Goal: Task Accomplishment & Management: Manage account settings

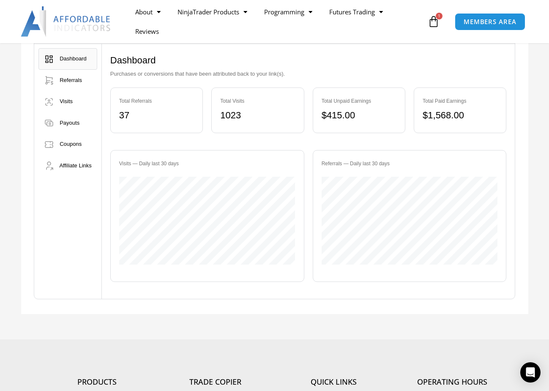
scroll to position [112, 0]
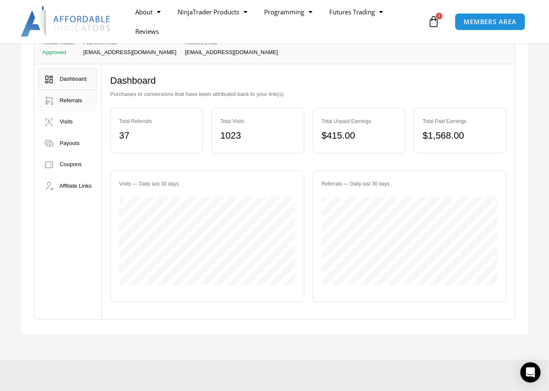
click at [69, 101] on span "Referrals" at bounding box center [71, 100] width 22 height 6
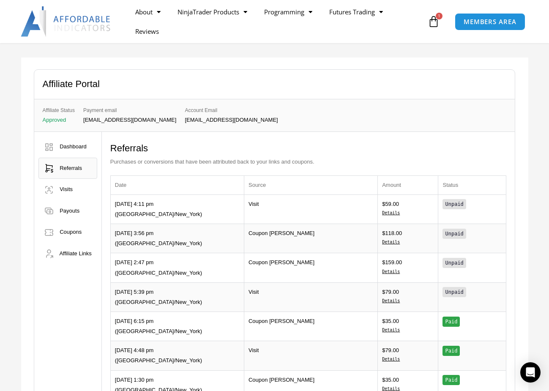
scroll to position [28, 0]
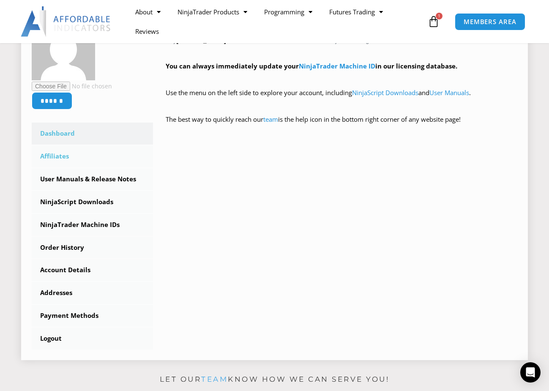
click at [64, 160] on link "Affiliates" at bounding box center [92, 156] width 121 height 22
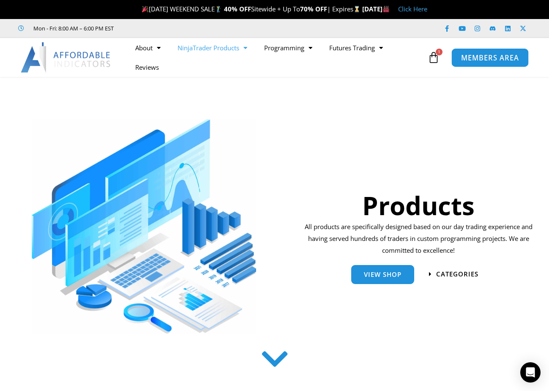
click at [470, 58] on span "MEMBERS AREA" at bounding box center [490, 57] width 58 height 7
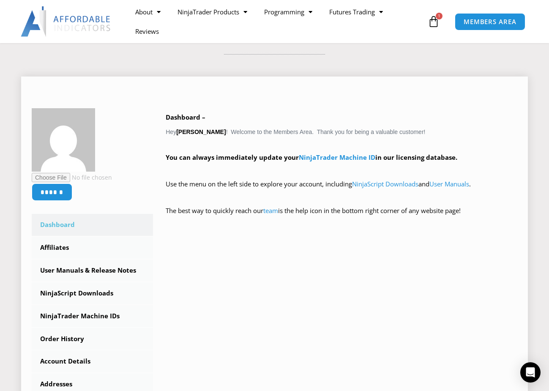
scroll to position [127, 0]
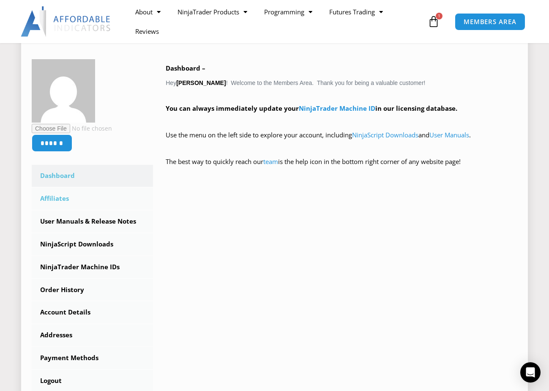
click at [55, 202] on link "Affiliates" at bounding box center [92, 198] width 121 height 22
